Goal: Task Accomplishment & Management: Manage account settings

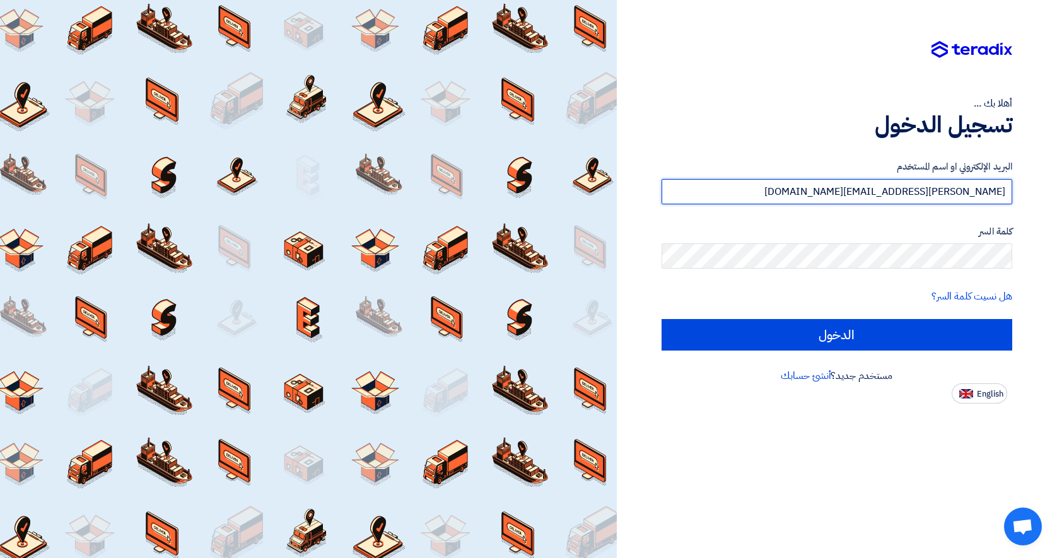
type input "[PERSON_NAME][EMAIL_ADDRESS][DOMAIN_NAME]"
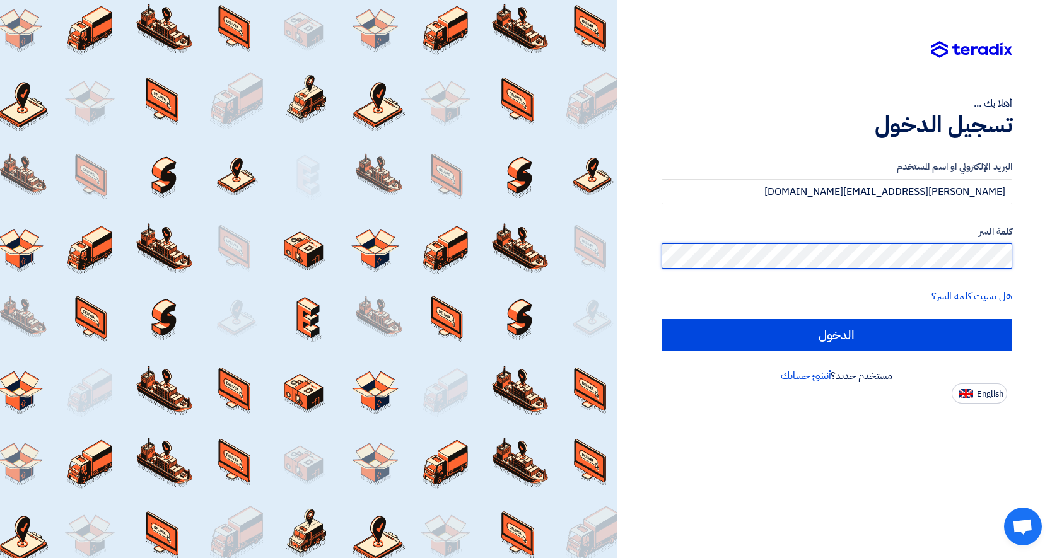
click at [836, 334] on input "الدخول" at bounding box center [836, 335] width 350 height 32
type input "Sign in"
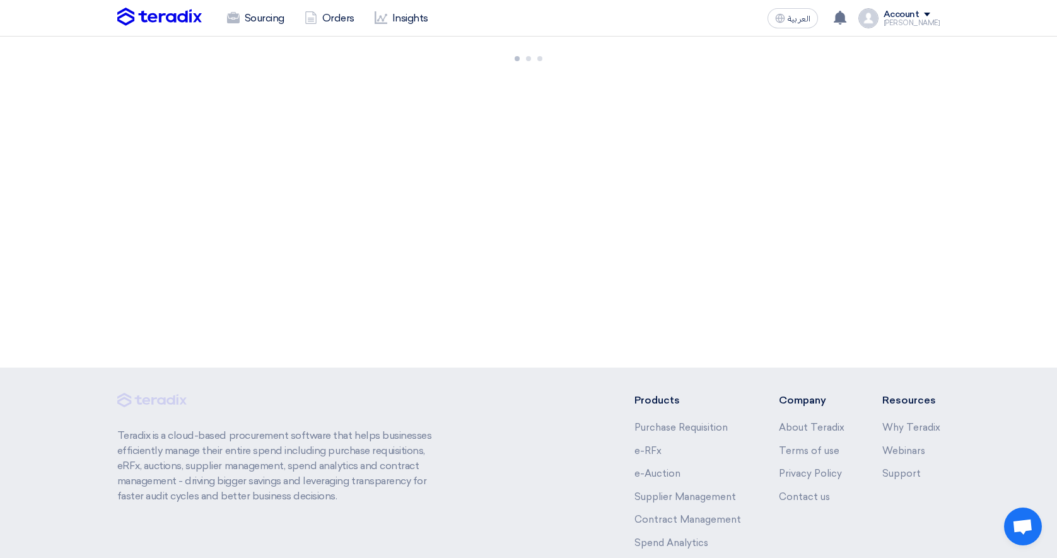
scroll to position [93, 0]
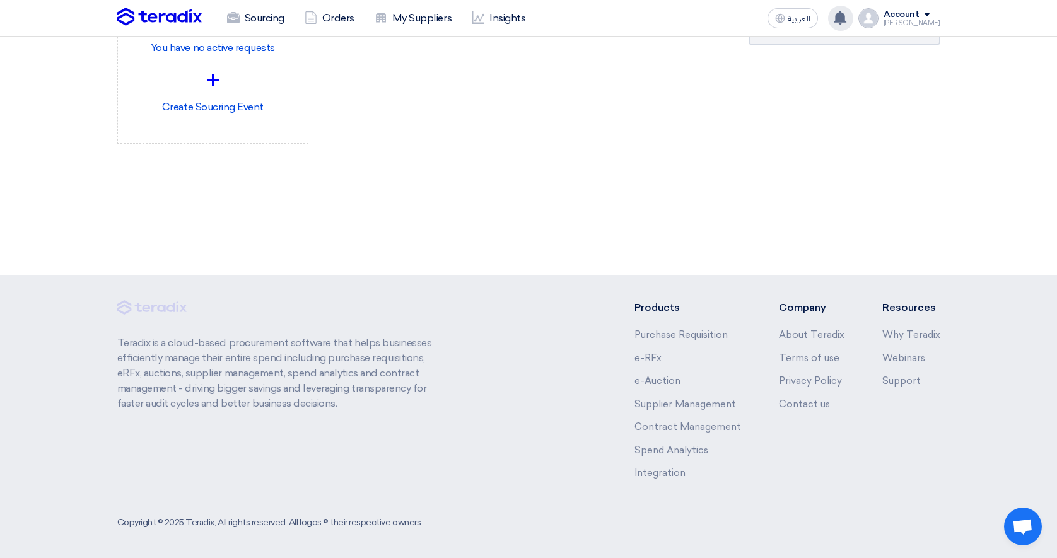
click at [846, 17] on use at bounding box center [839, 18] width 13 height 14
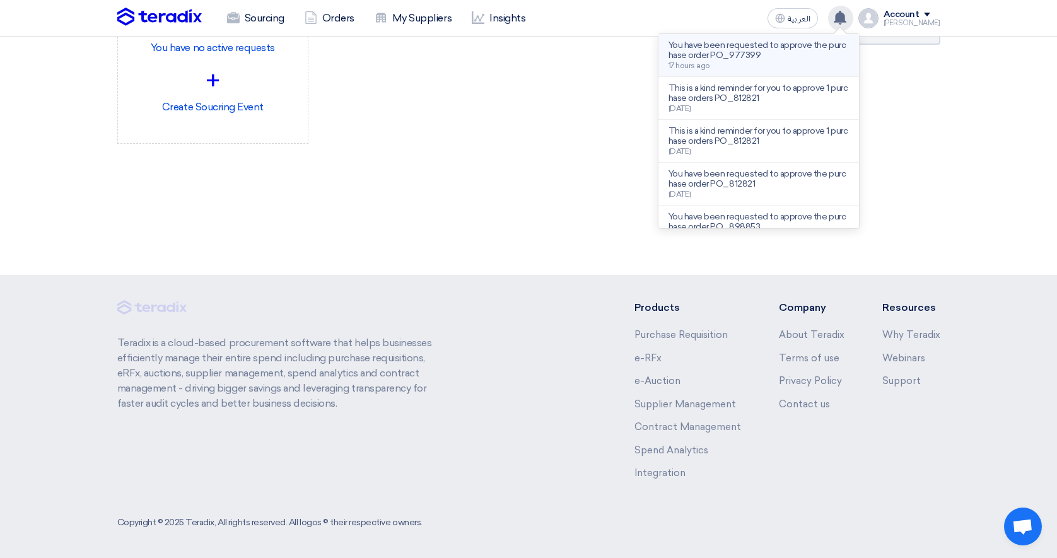
click at [778, 66] on div "You have been requested to approve the purchase order PO_977399 17 hours ago" at bounding box center [758, 55] width 180 height 30
